Goal: Transaction & Acquisition: Obtain resource

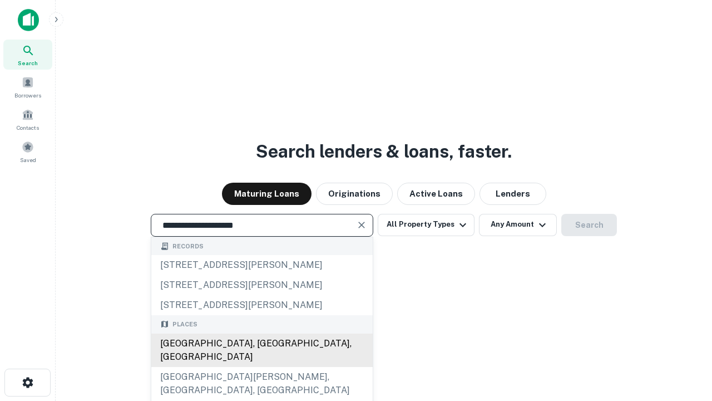
click at [261, 367] on div "[GEOGRAPHIC_DATA], [GEOGRAPHIC_DATA], [GEOGRAPHIC_DATA]" at bounding box center [261, 349] width 221 height 33
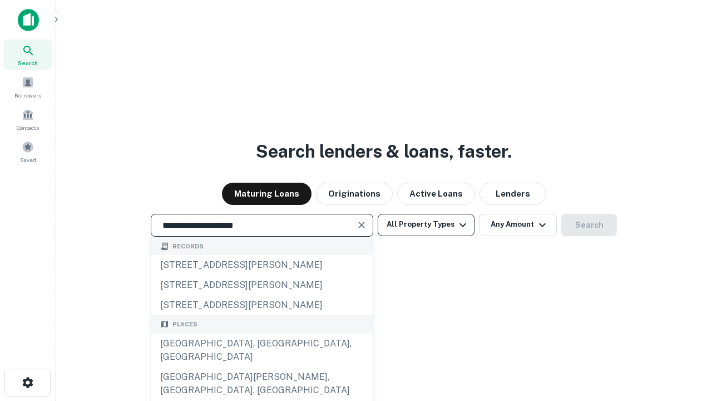
type input "**********"
click at [426, 224] on button "All Property Types" at bounding box center [426, 225] width 97 height 22
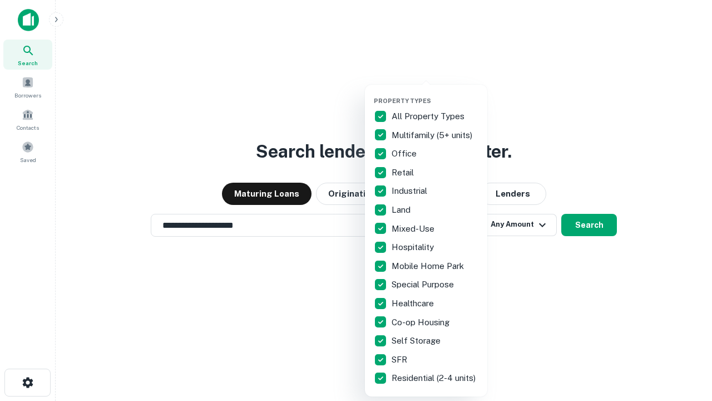
click at [435, 93] on button "button" at bounding box center [435, 93] width 122 height 1
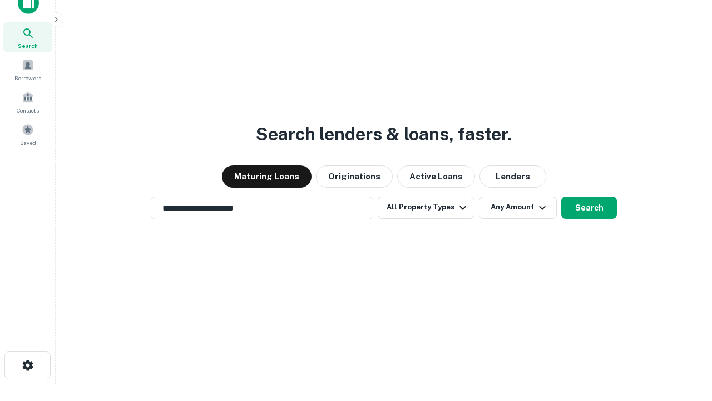
scroll to position [7, 134]
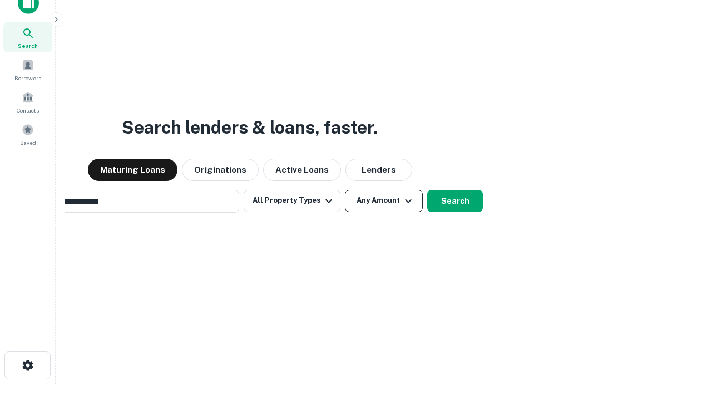
click at [345, 190] on button "Any Amount" at bounding box center [384, 201] width 78 height 22
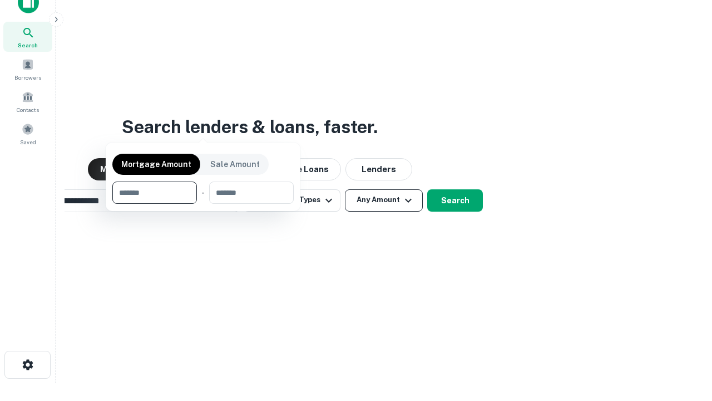
scroll to position [80, 315]
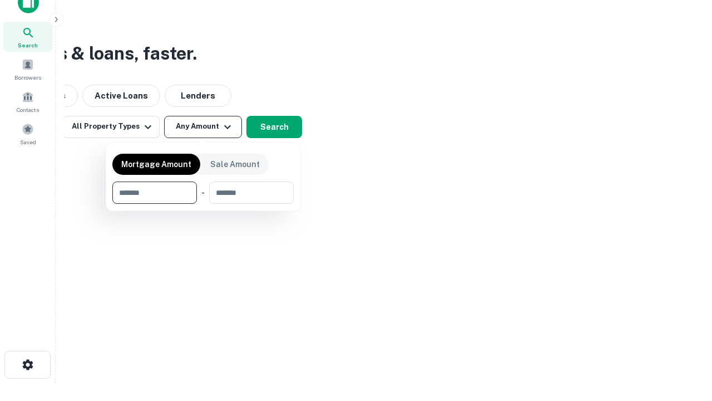
type input "*******"
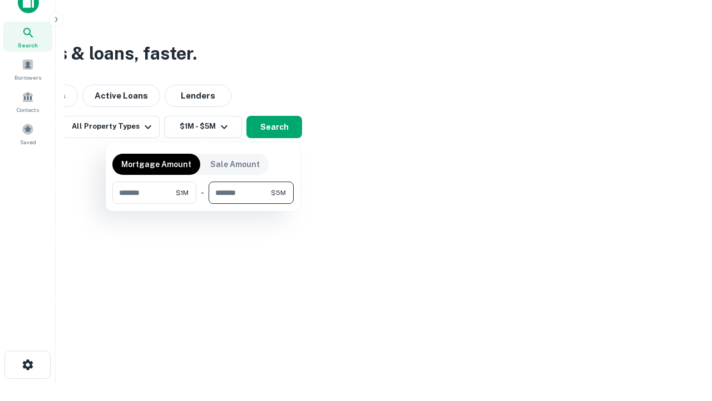
type input "*******"
click at [203, 204] on button "button" at bounding box center [202, 204] width 181 height 1
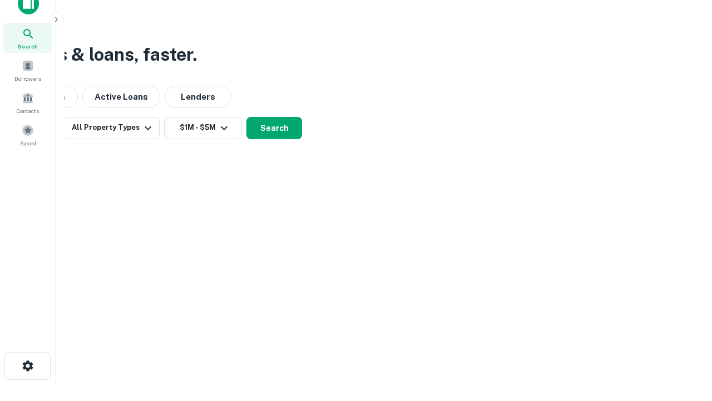
scroll to position [7, 205]
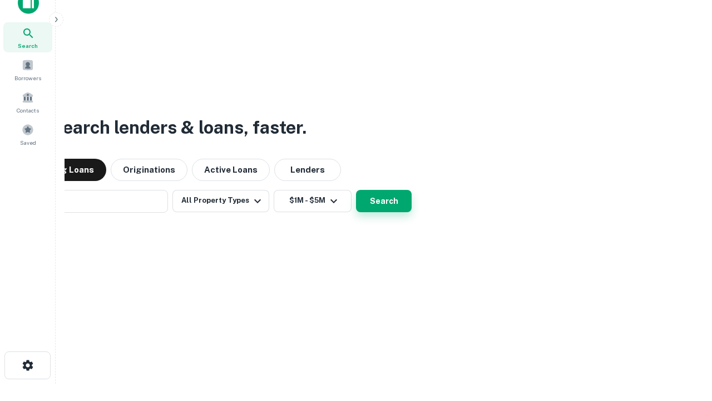
click at [356, 190] on button "Search" at bounding box center [384, 201] width 56 height 22
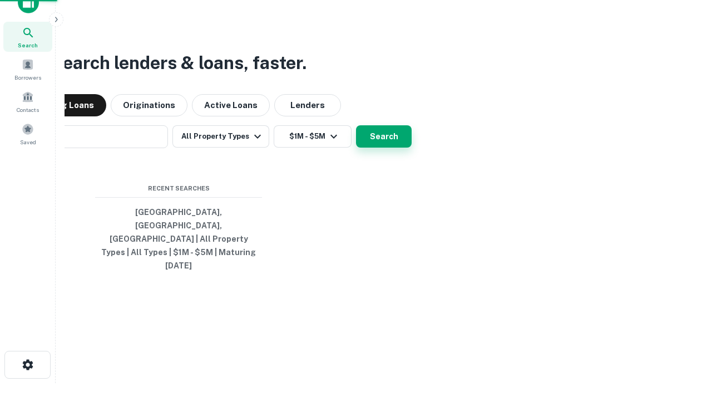
scroll to position [29, 315]
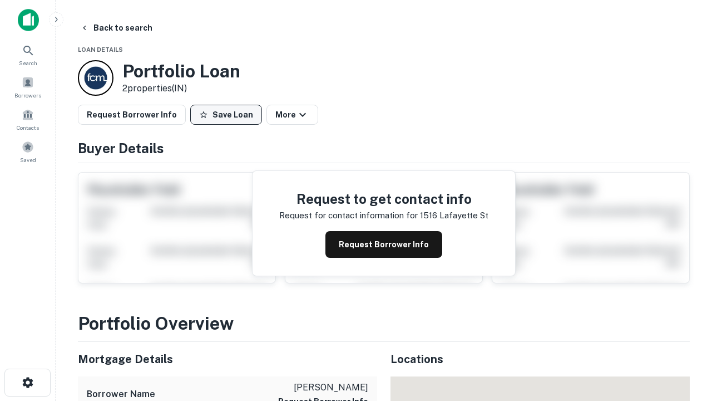
click at [226, 115] on button "Save Loan" at bounding box center [226, 115] width 72 height 20
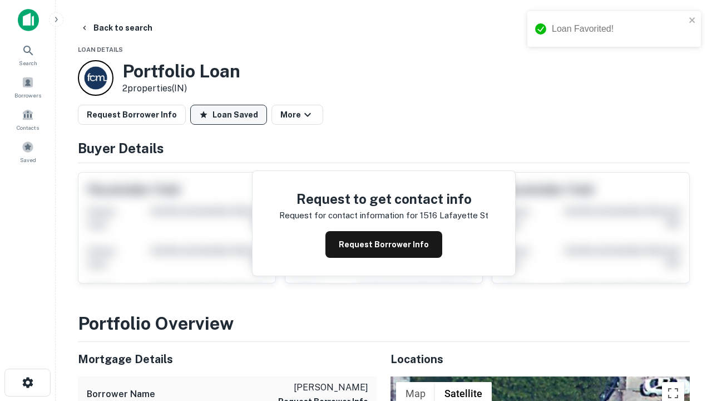
click at [229, 115] on button "Loan Saved" at bounding box center [228, 115] width 77 height 20
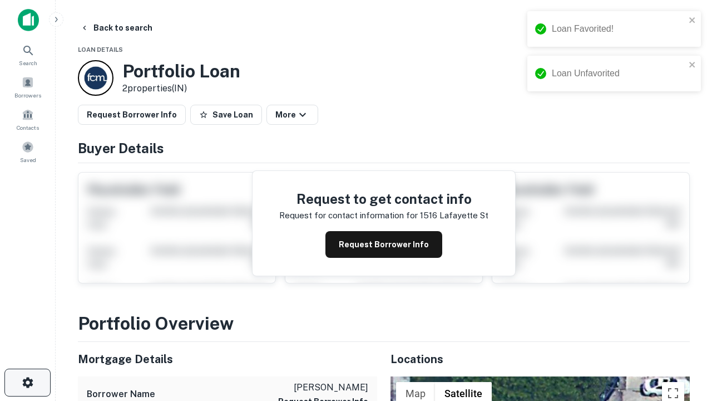
click at [27, 382] on icon "button" at bounding box center [27, 382] width 13 height 13
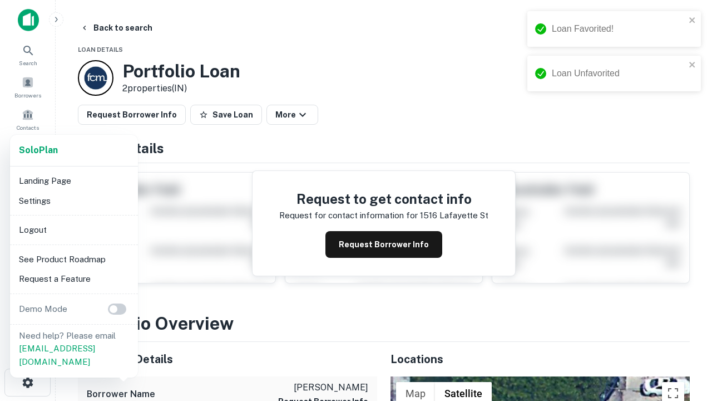
click at [73, 229] on li "Logout" at bounding box center [73, 230] width 119 height 20
